Goal: Task Accomplishment & Management: Manage account settings

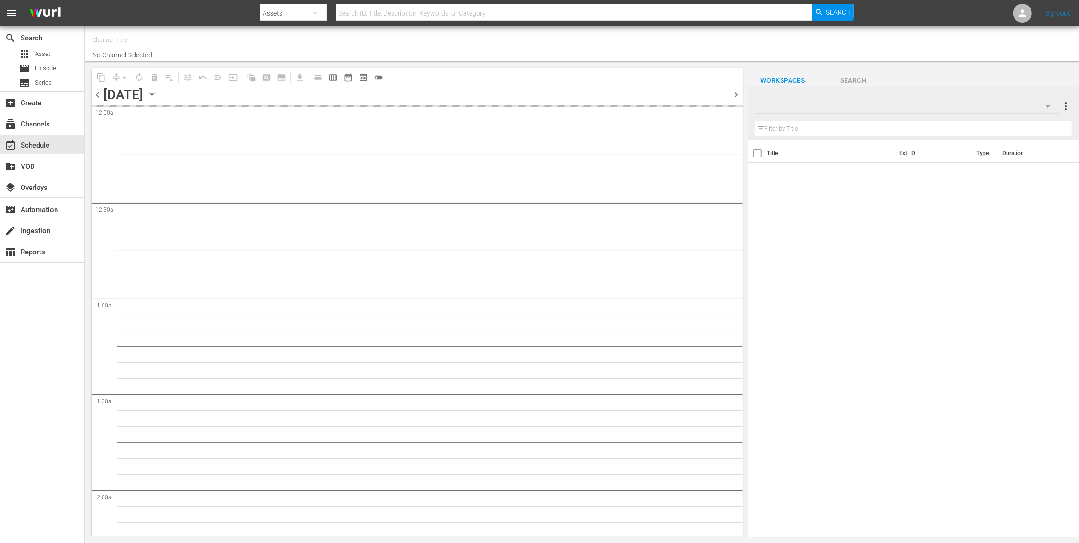
type input "Zee One (Playout) (PKA Zee World) (1815)"
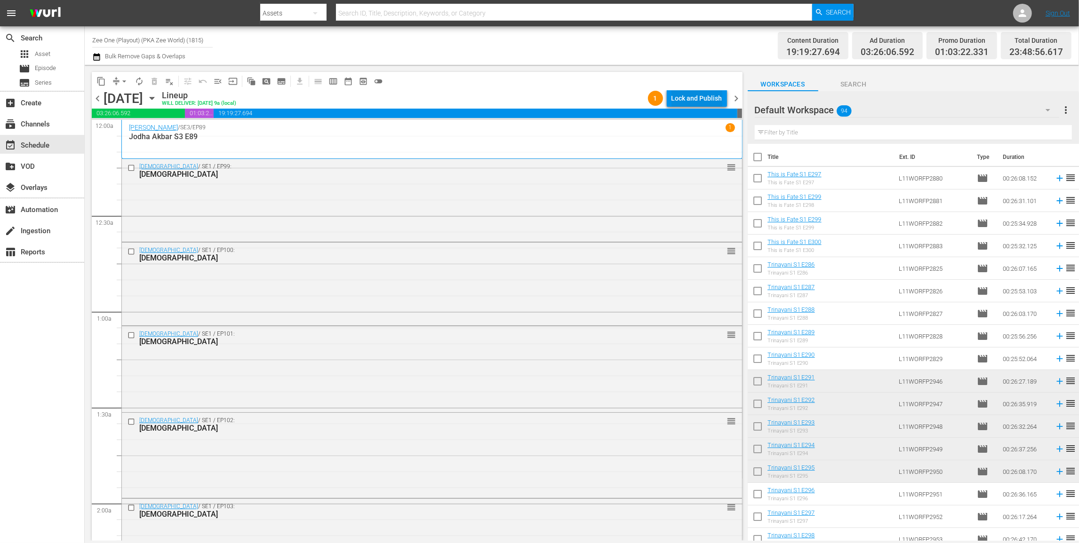
click at [690, 95] on div "Lock and Publish" at bounding box center [696, 98] width 51 height 17
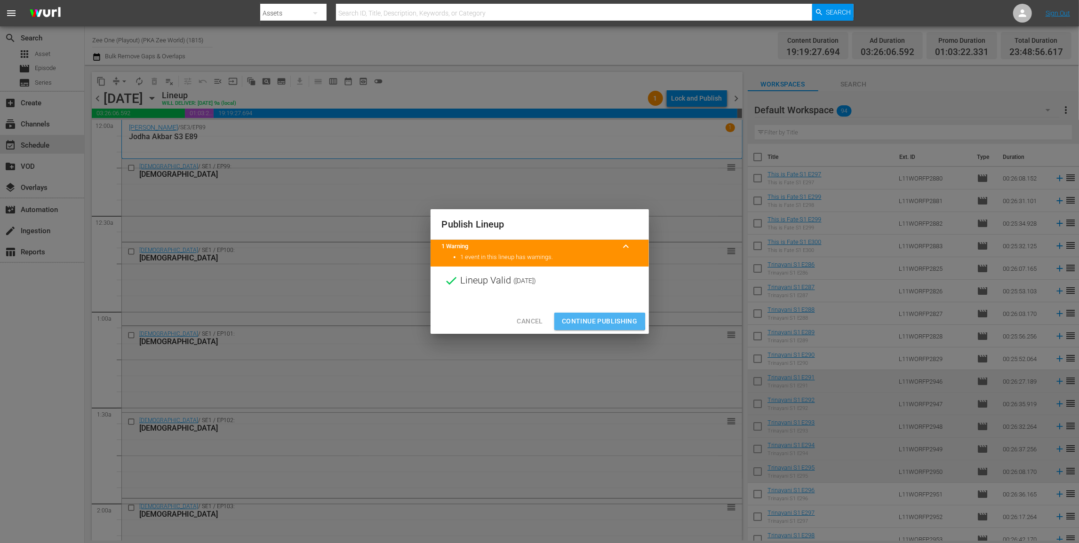
click at [572, 321] on span "Continue Publishing" at bounding box center [600, 322] width 76 height 12
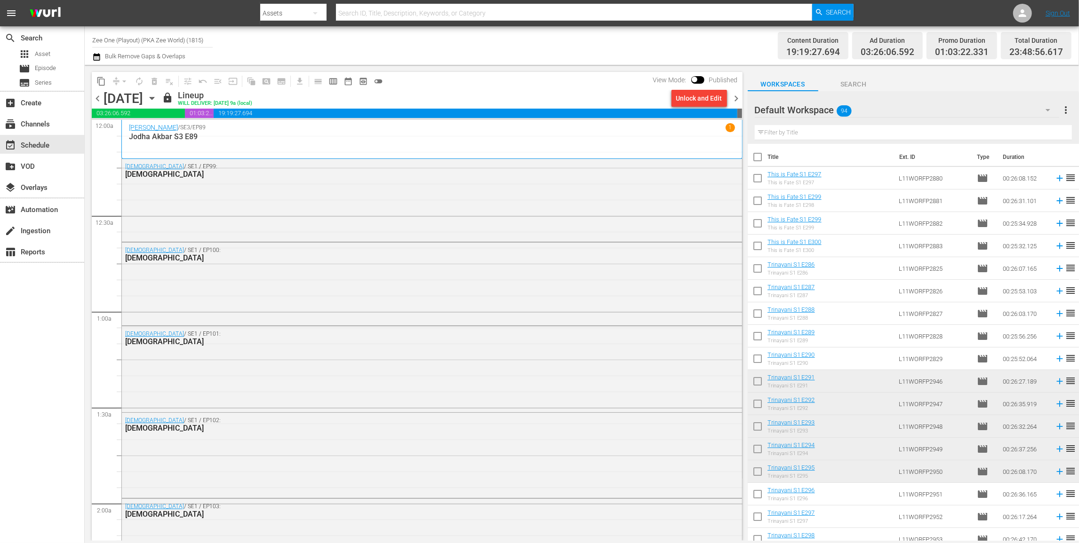
click at [733, 97] on span "chevron_right" at bounding box center [736, 99] width 12 height 12
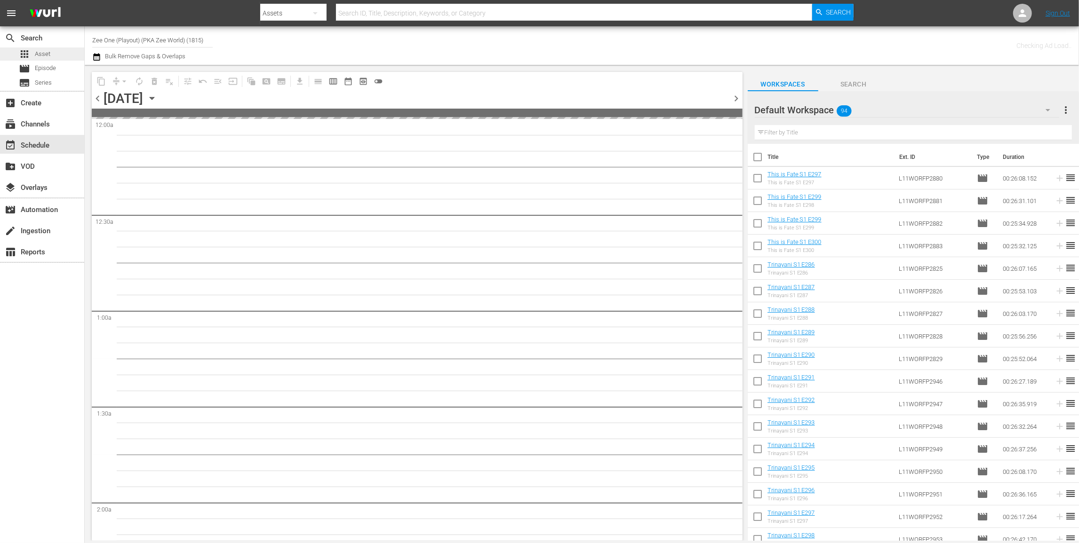
click at [53, 53] on div "apps Asset" at bounding box center [42, 54] width 84 height 13
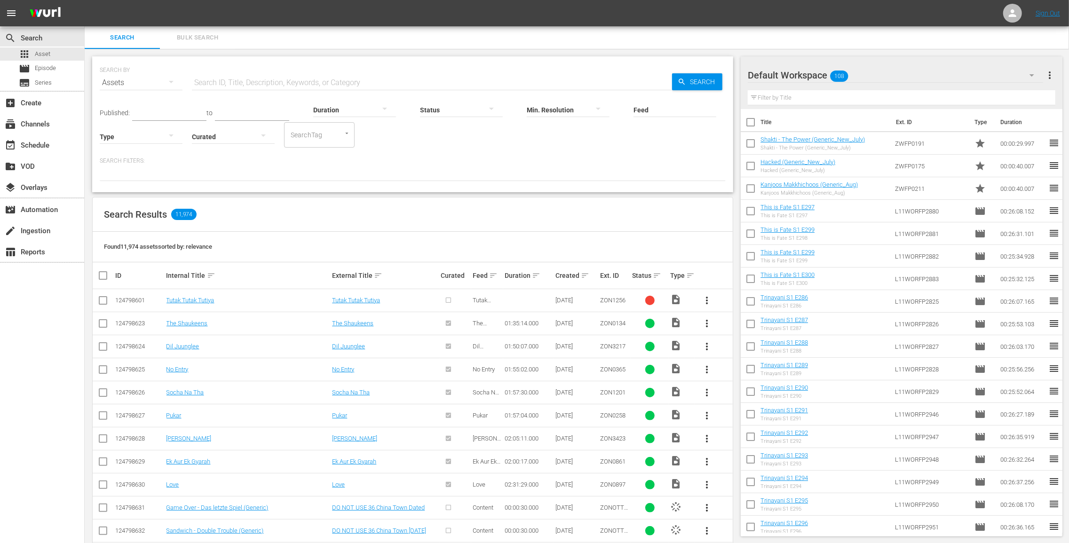
click at [212, 78] on input "text" at bounding box center [432, 82] width 480 height 23
paste input "[PERSON_NAME] [PERSON_NAME]"
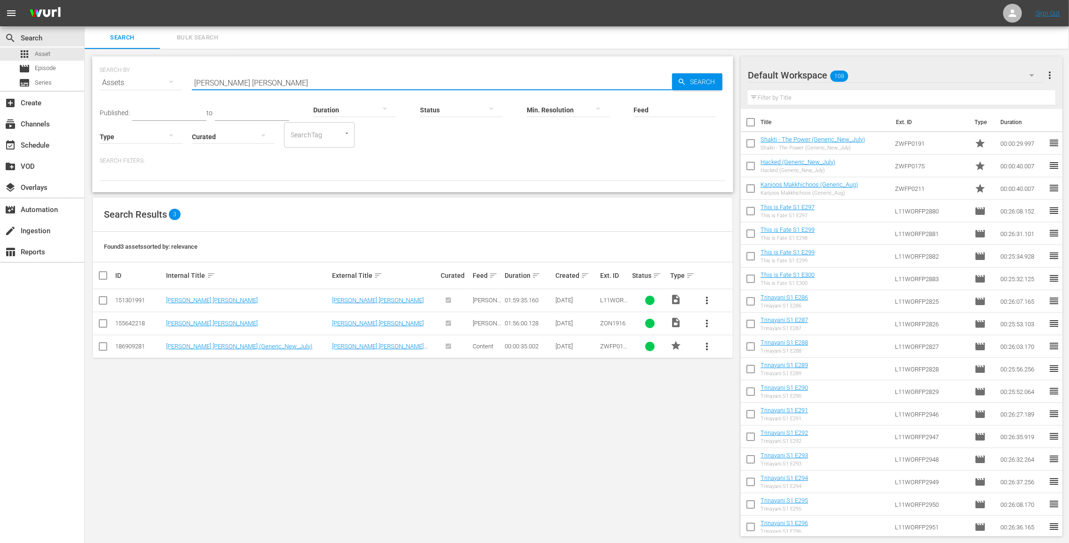
type input "[PERSON_NAME] [PERSON_NAME]"
click at [702, 352] on button "more_vert" at bounding box center [707, 346] width 23 height 23
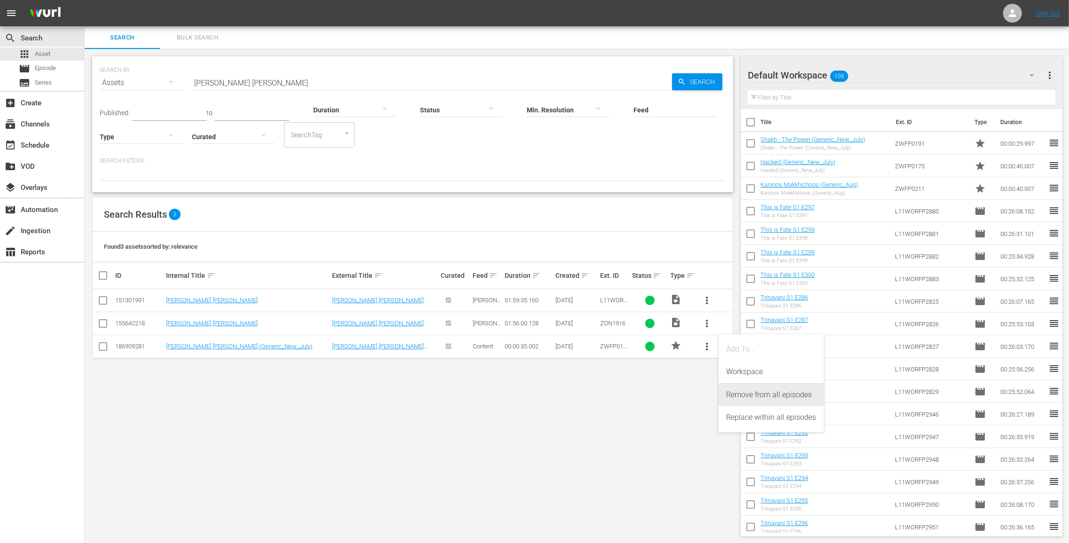
click at [750, 401] on div "Remove from all episodes" at bounding box center [771, 395] width 90 height 23
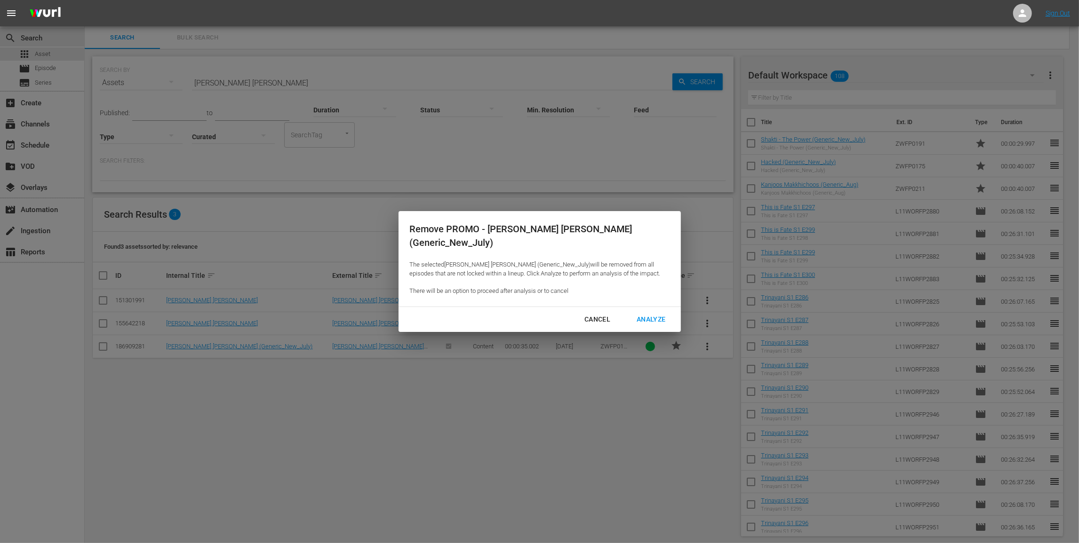
click at [658, 314] on div "Analyze" at bounding box center [651, 320] width 44 height 12
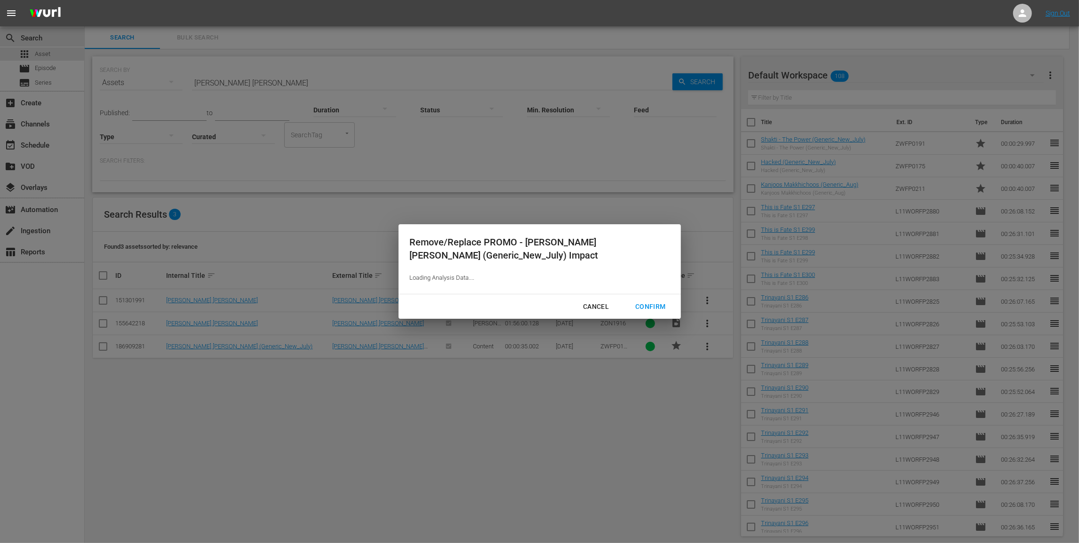
click at [656, 306] on div "Confirm" at bounding box center [649, 307] width 45 height 12
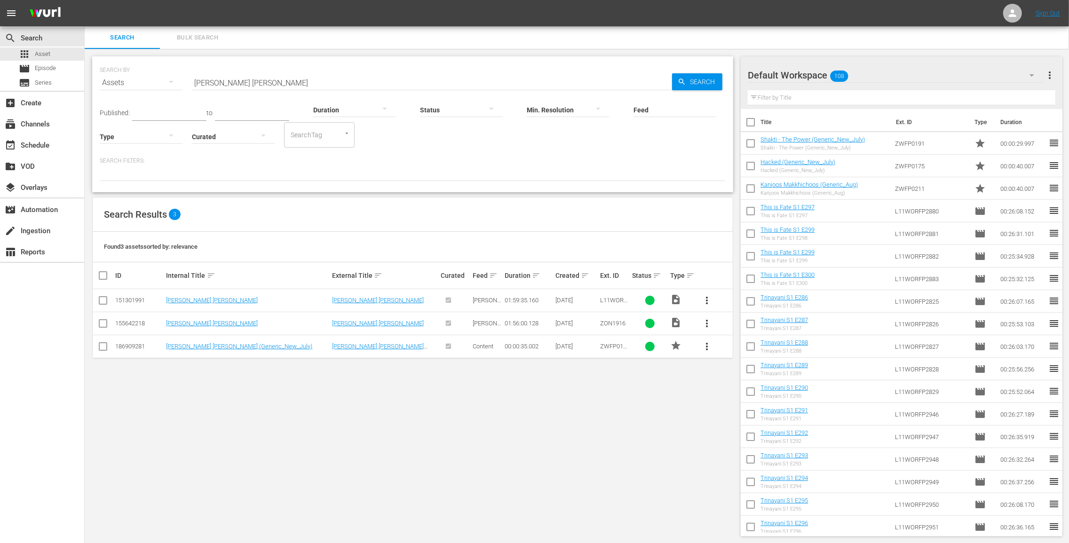
click at [746, 141] on input "checkbox" at bounding box center [751, 145] width 20 height 20
checkbox input "true"
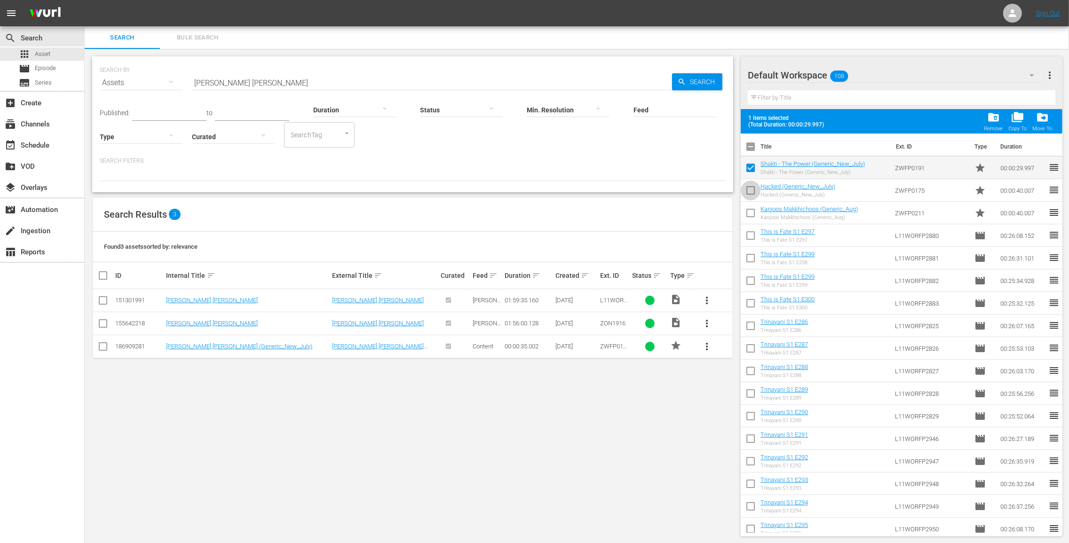
click at [742, 191] on input "checkbox" at bounding box center [751, 193] width 20 height 20
checkbox input "true"
click at [742, 209] on input "checkbox" at bounding box center [751, 215] width 20 height 20
checkbox input "true"
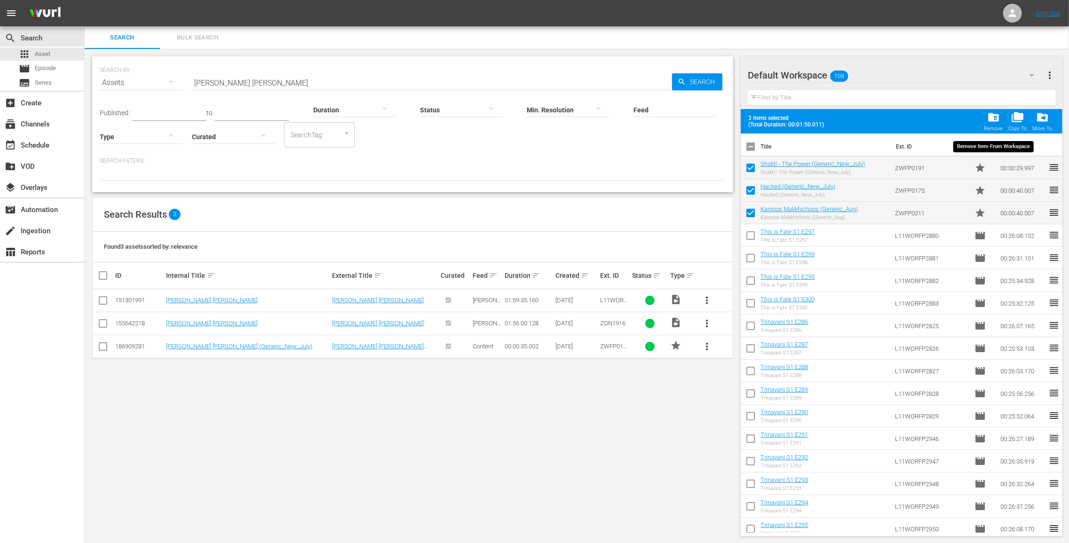
click at [998, 115] on span "folder_delete" at bounding box center [993, 117] width 13 height 13
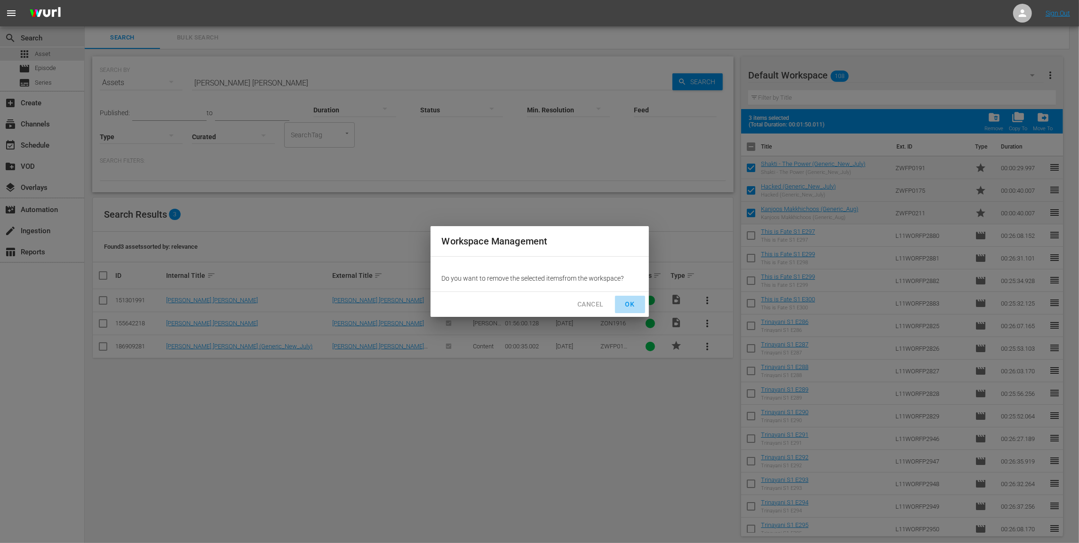
click at [636, 302] on span "OK" at bounding box center [629, 305] width 15 height 12
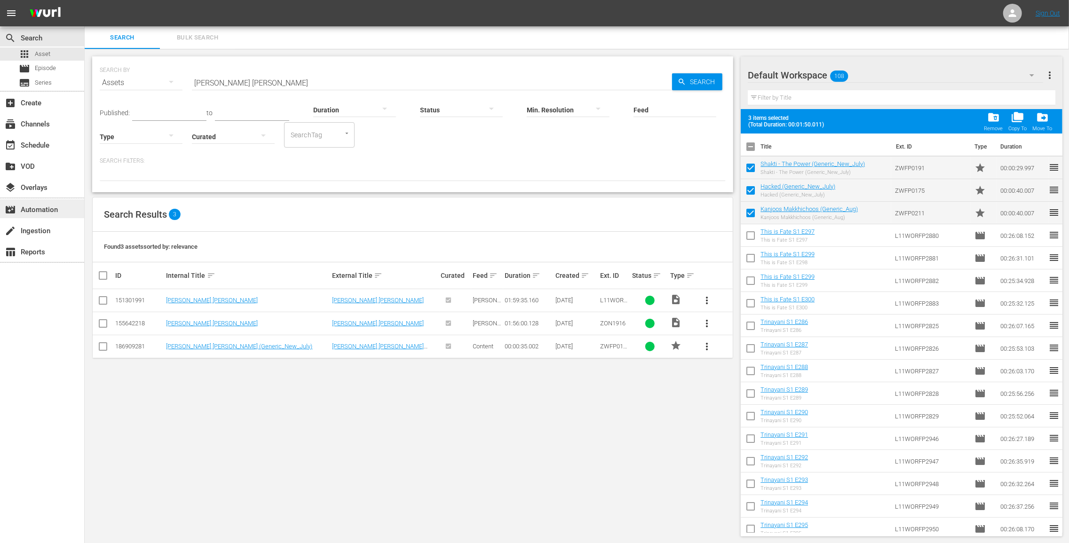
checkbox input "false"
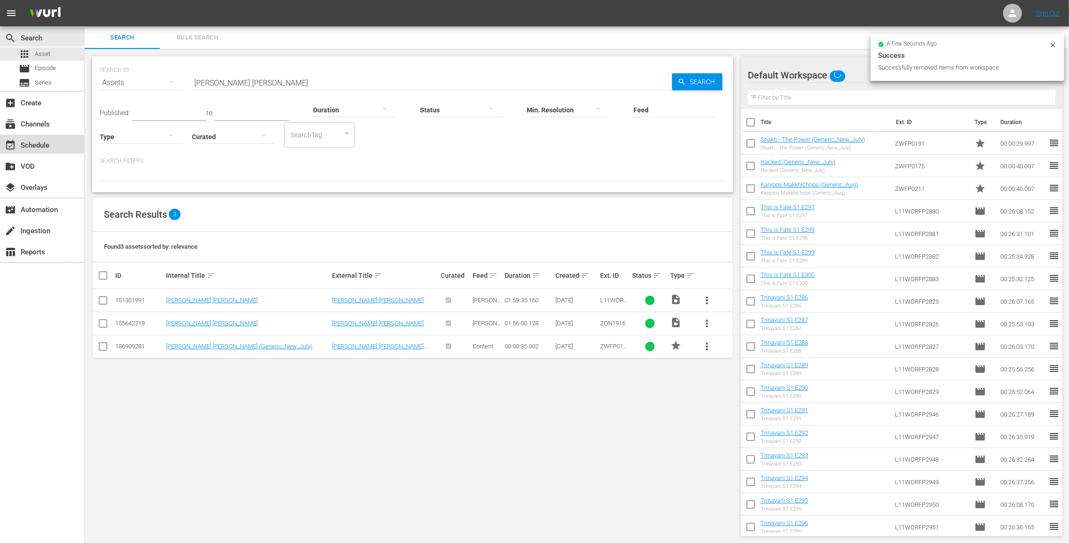
click at [45, 145] on div "event_available Schedule" at bounding box center [26, 144] width 53 height 8
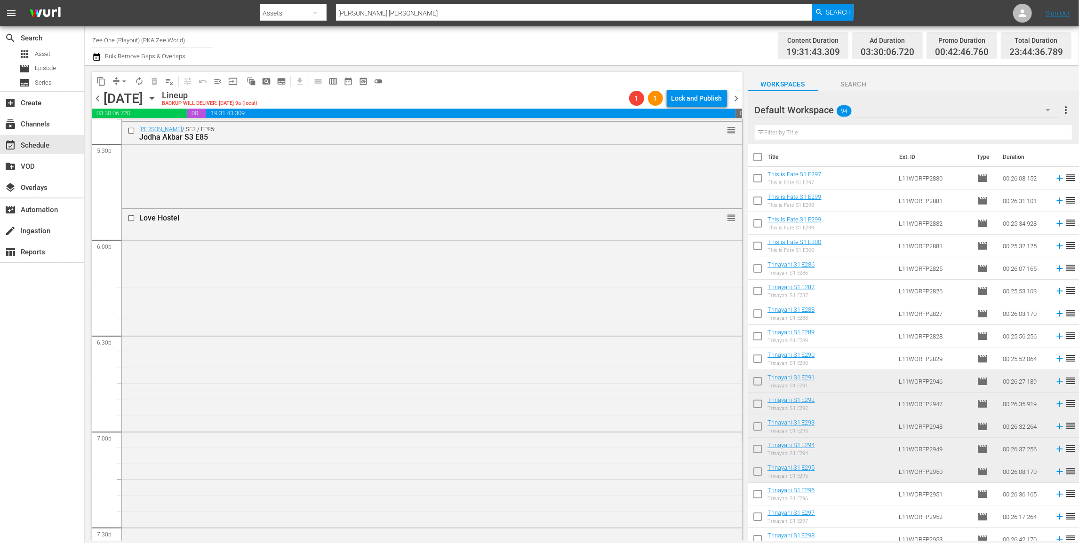
scroll to position [3349, 0]
click at [122, 77] on span "arrow_drop_down" at bounding box center [123, 81] width 9 height 9
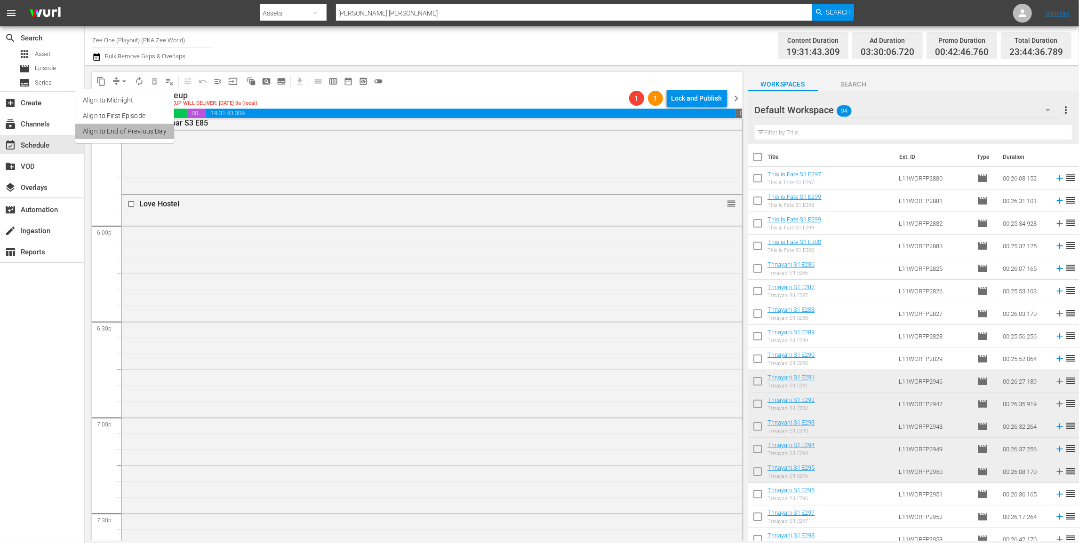
click at [122, 138] on li "Align to End of Previous Day" at bounding box center [124, 132] width 99 height 16
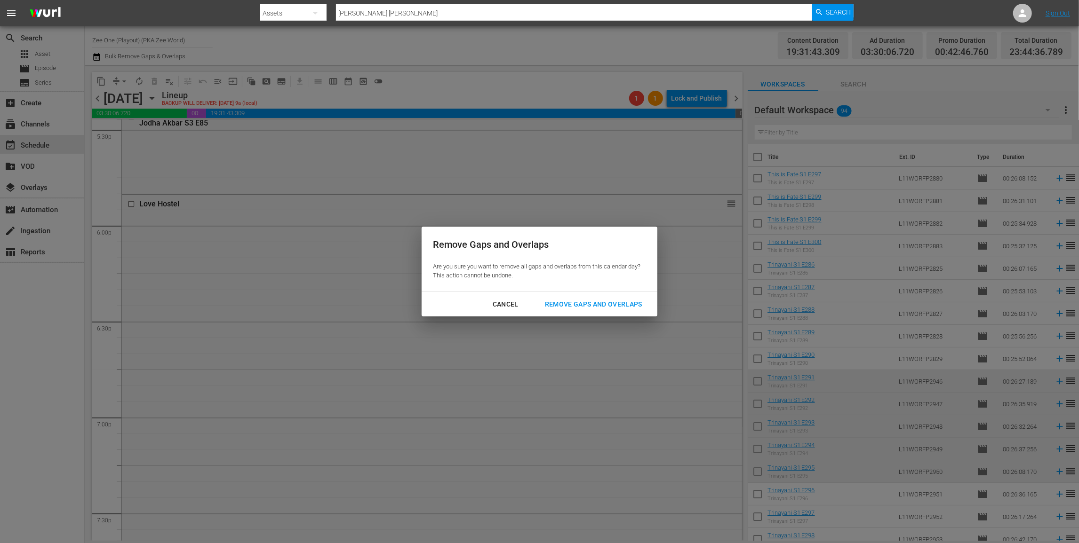
click at [595, 305] on div "Remove Gaps and Overlaps" at bounding box center [593, 305] width 112 height 12
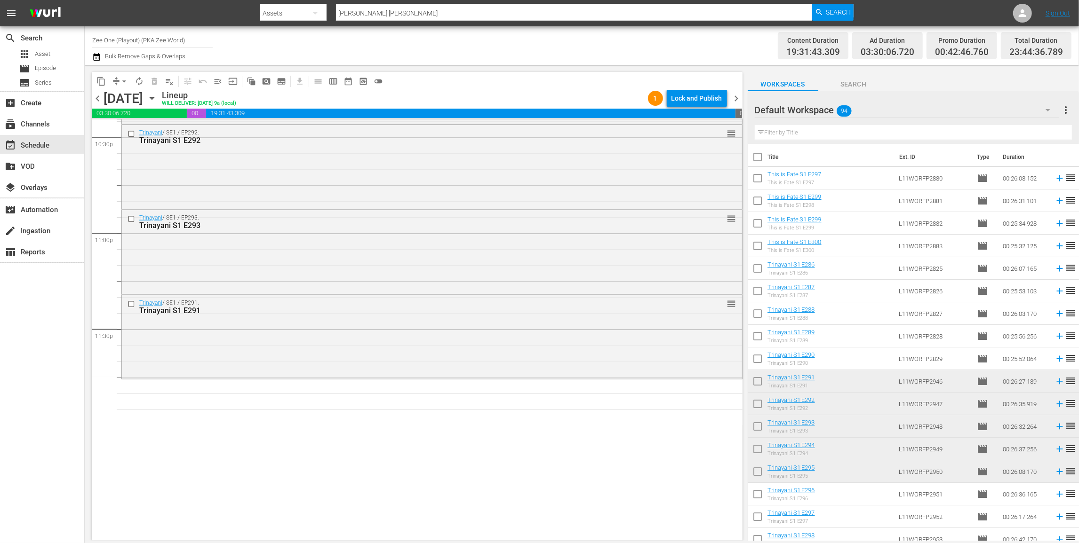
scroll to position [4351, 0]
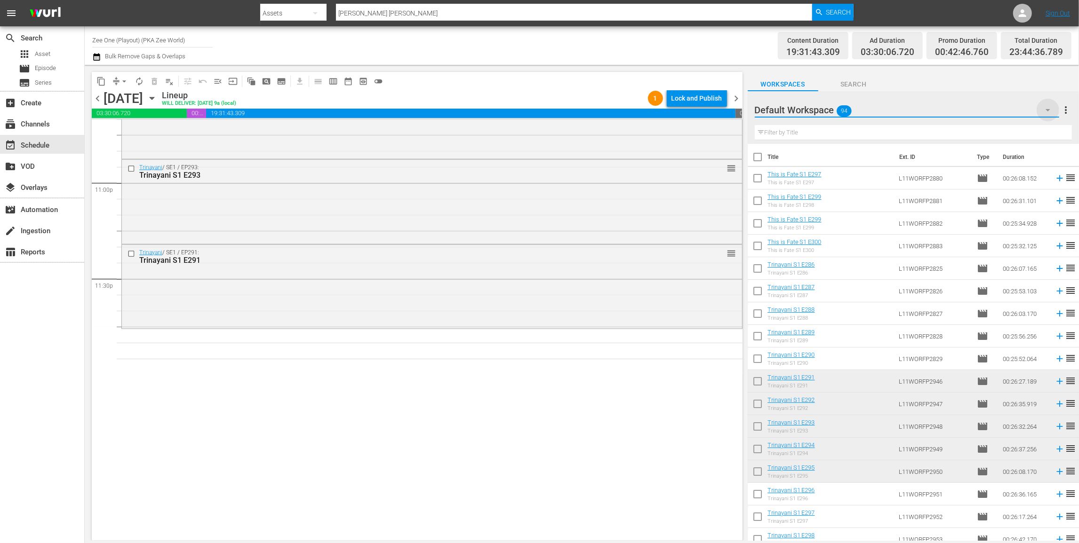
click at [1043, 111] on icon "button" at bounding box center [1047, 109] width 11 height 11
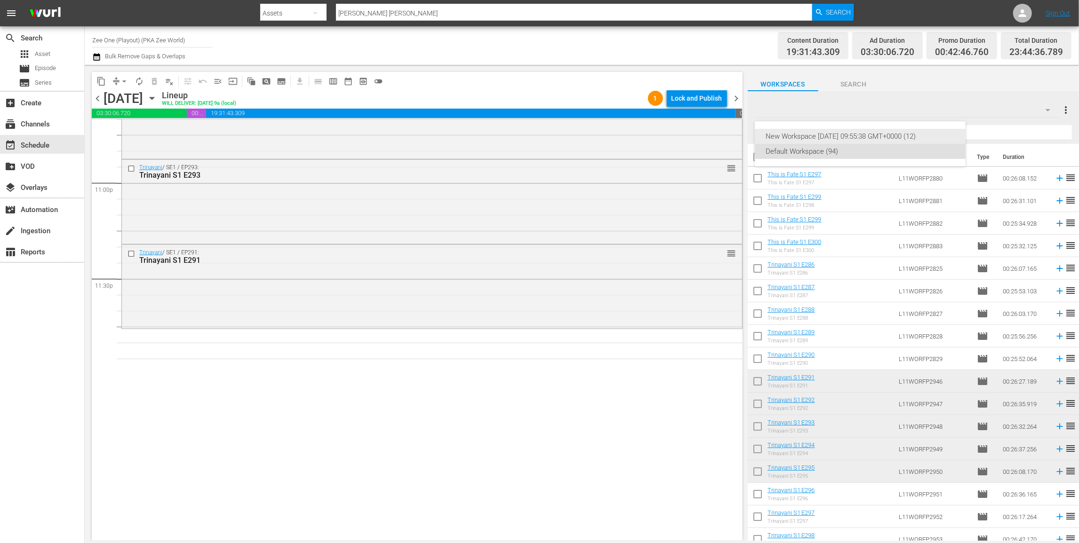
click at [831, 133] on div "New Workspace Mon Feb 10 2025 09:55:38 GMT+0000 (12)" at bounding box center [860, 136] width 188 height 15
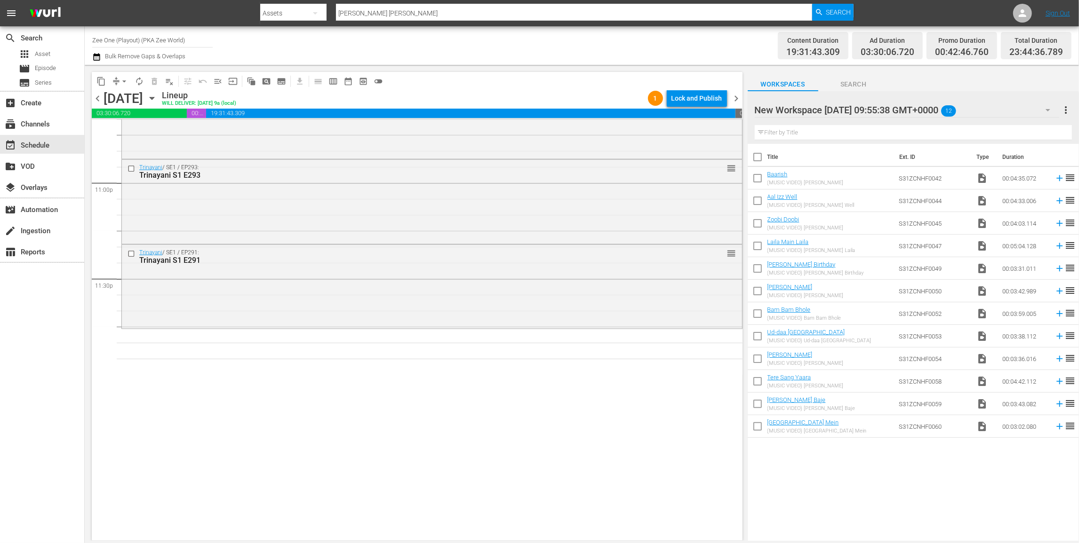
click at [757, 202] on input "checkbox" at bounding box center [757, 203] width 20 height 20
checkbox input "true"
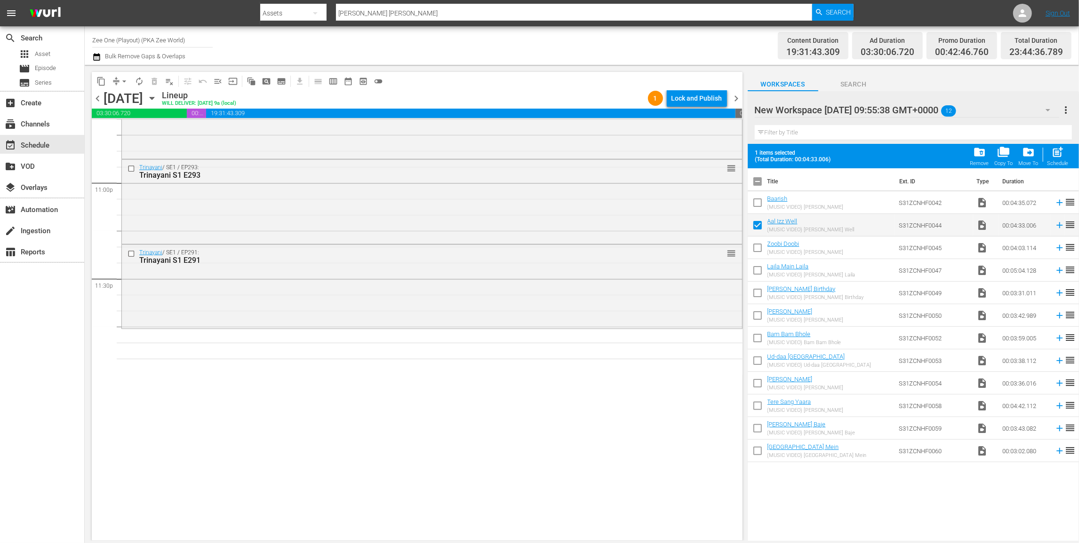
click at [756, 269] on input "checkbox" at bounding box center [757, 272] width 20 height 20
checkbox input "true"
click at [756, 319] on input "checkbox" at bounding box center [757, 318] width 20 height 20
checkbox input "true"
click at [756, 361] on input "checkbox" at bounding box center [757, 363] width 20 height 20
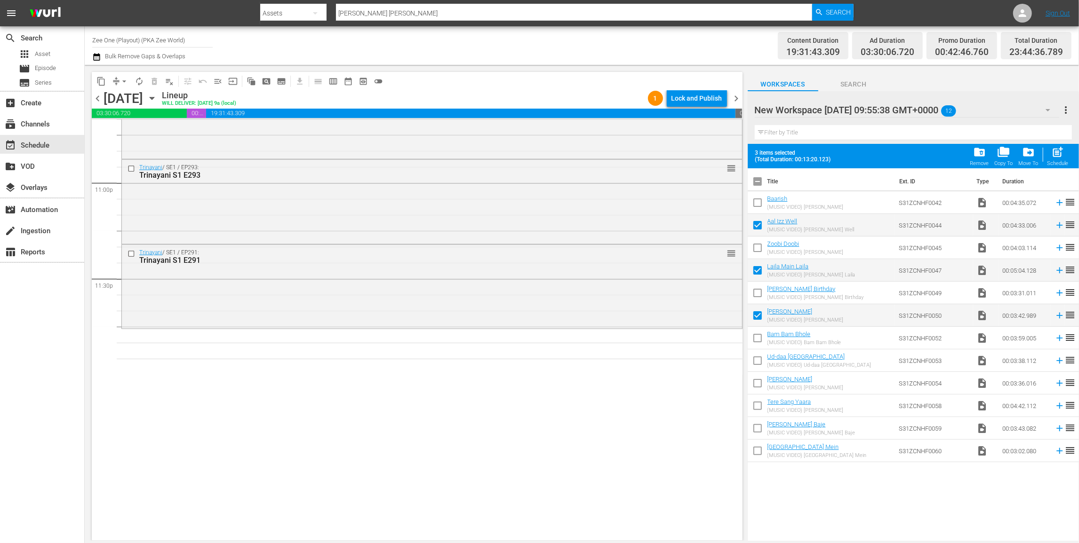
checkbox input "true"
click at [761, 406] on input "checkbox" at bounding box center [757, 408] width 20 height 20
checkbox input "true"
click at [761, 452] on input "checkbox" at bounding box center [757, 453] width 20 height 20
checkbox input "true"
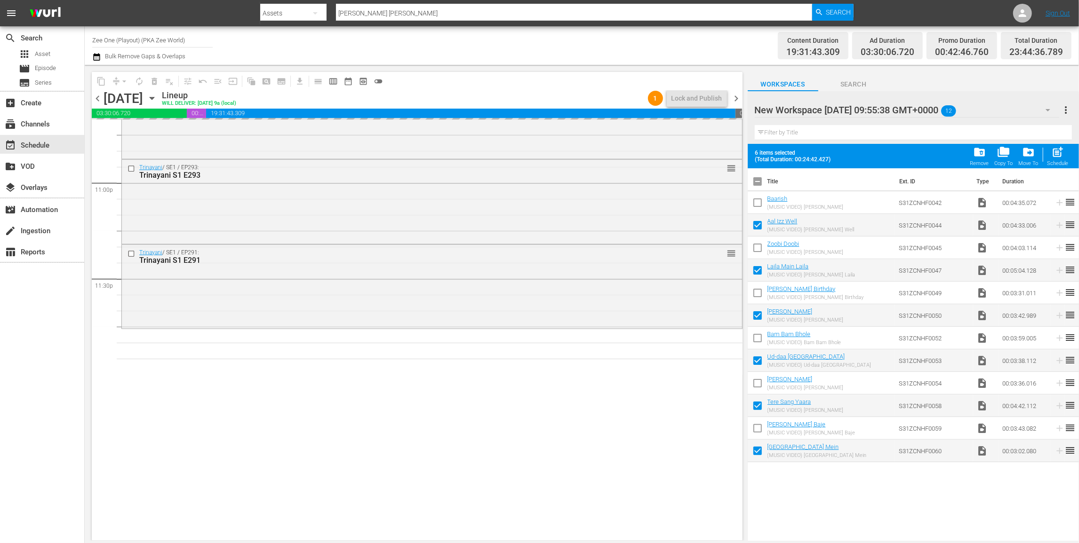
click at [758, 183] on input "checkbox" at bounding box center [757, 184] width 20 height 20
checkbox input "true"
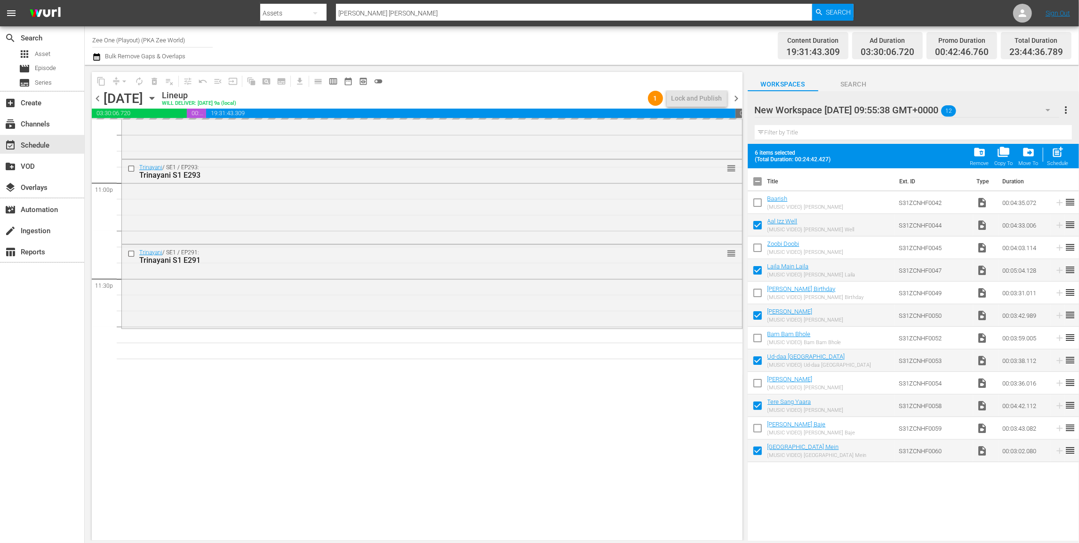
checkbox input "true"
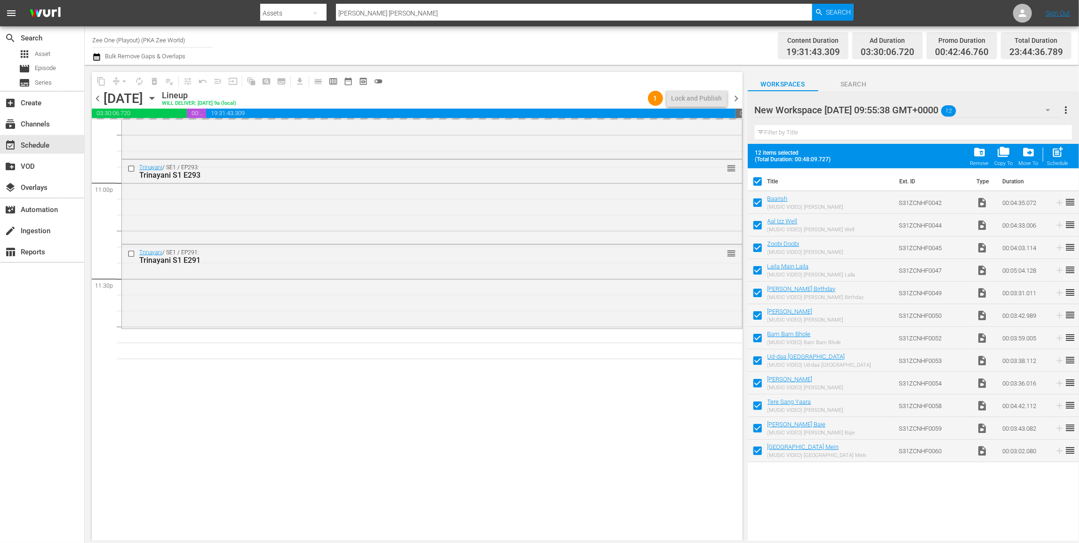
click at [761, 184] on input "checkbox" at bounding box center [757, 184] width 20 height 20
checkbox input "false"
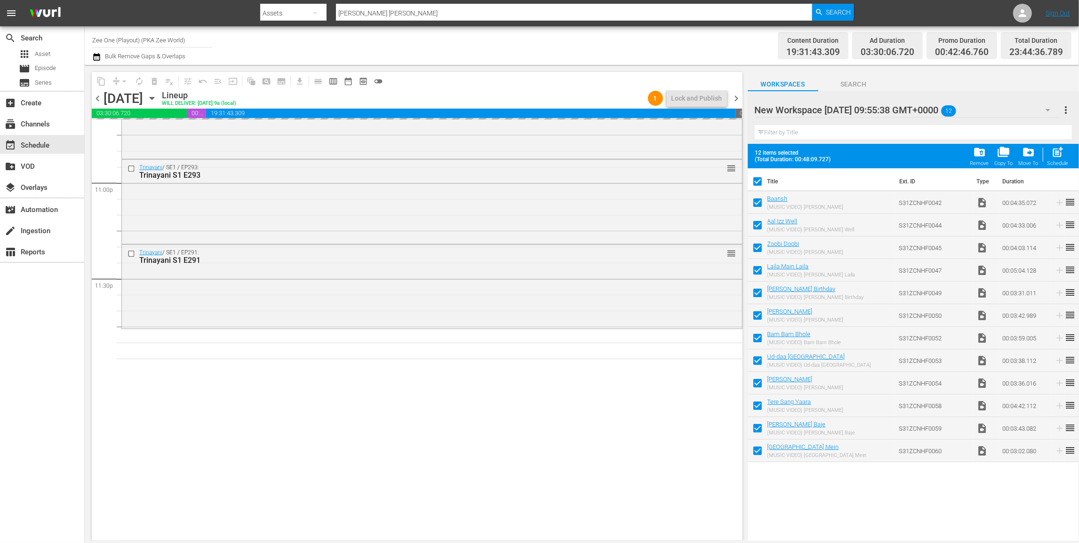
checkbox input "false"
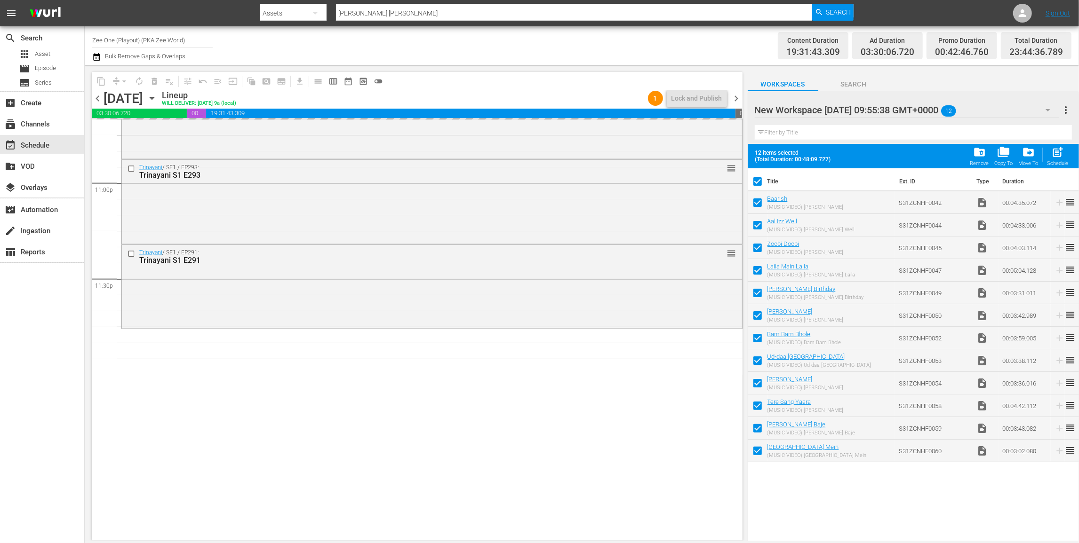
checkbox input "false"
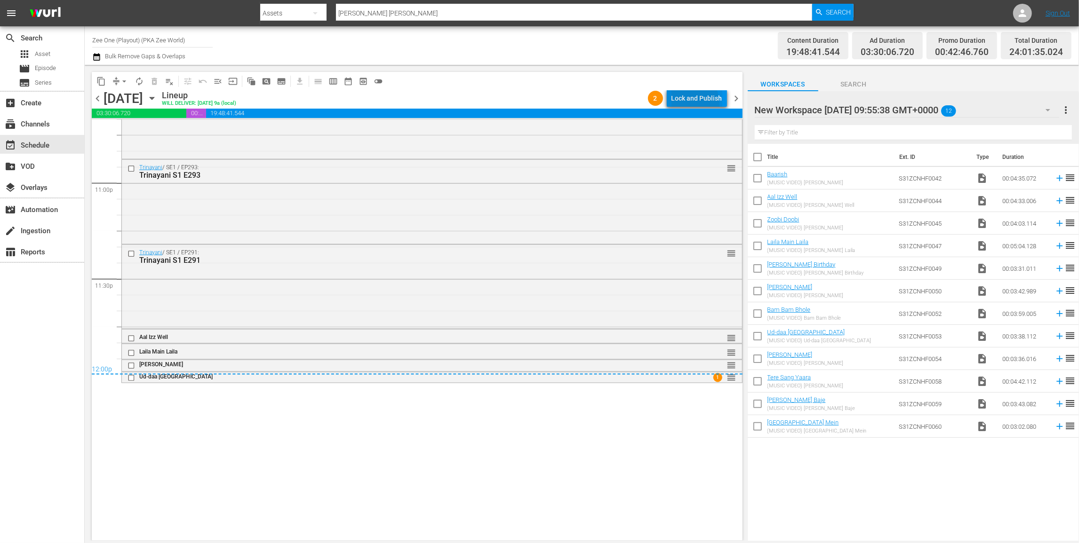
click at [690, 103] on div "Lock and Publish" at bounding box center [696, 98] width 51 height 17
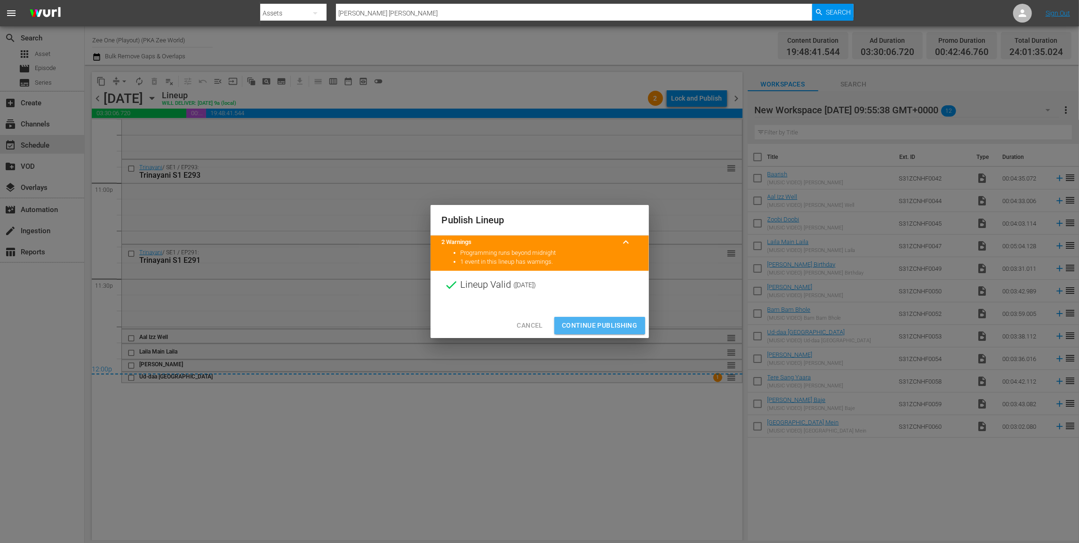
click at [580, 317] on button "Continue Publishing" at bounding box center [599, 325] width 91 height 17
